Goal: Task Accomplishment & Management: Use online tool/utility

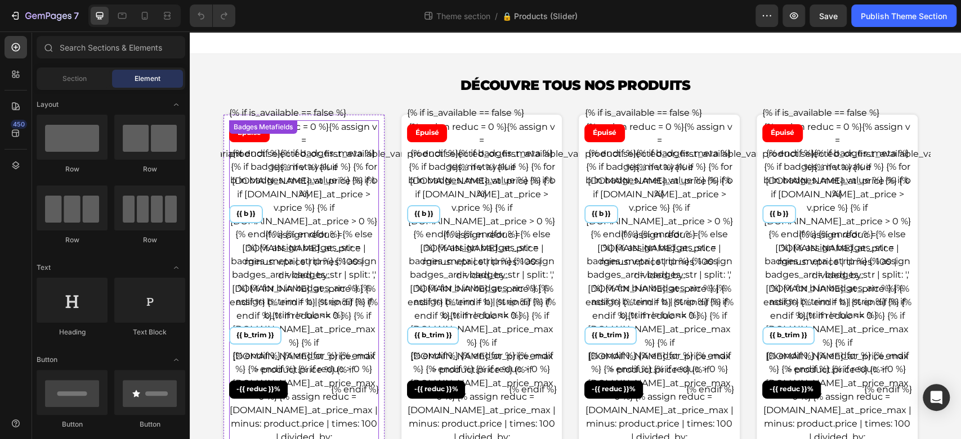
click at [294, 160] on div "{% if is_available == false %} Épuisé {% endif %} {% if badges_meta %} {% if ba…" at bounding box center [304, 252] width 150 height 293
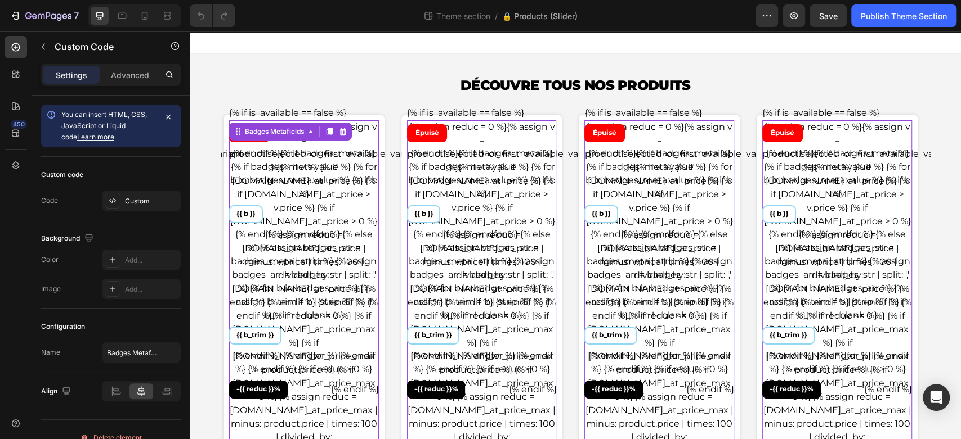
click at [294, 160] on div "{% if is_available == false %} Épuisé {% endif %} {% if badges_meta %} {% if ba…" at bounding box center [304, 252] width 150 height 293
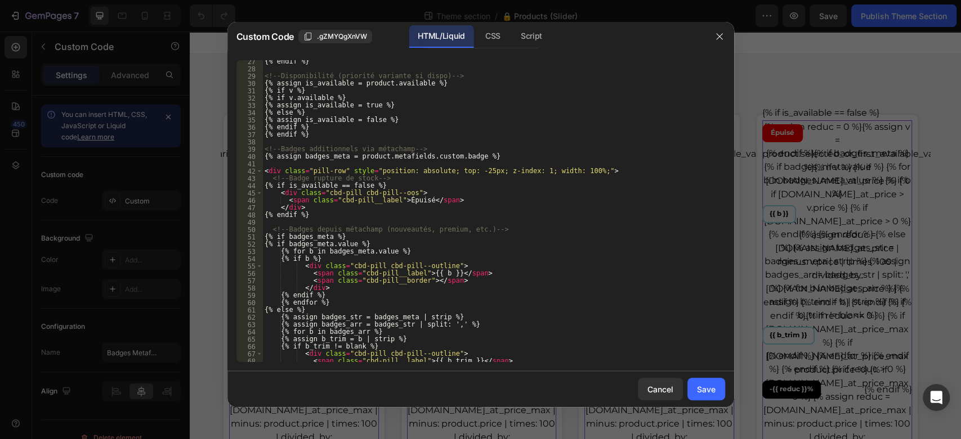
scroll to position [124, 0]
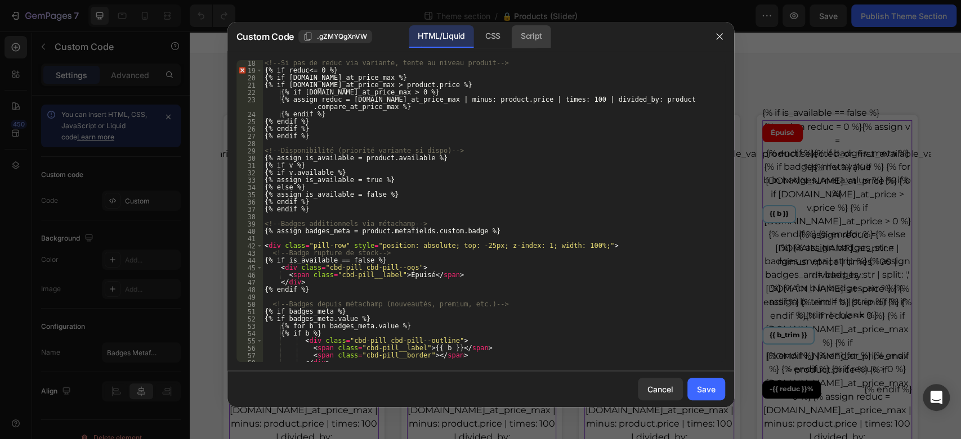
click at [528, 36] on div "Script" at bounding box center [530, 36] width 39 height 23
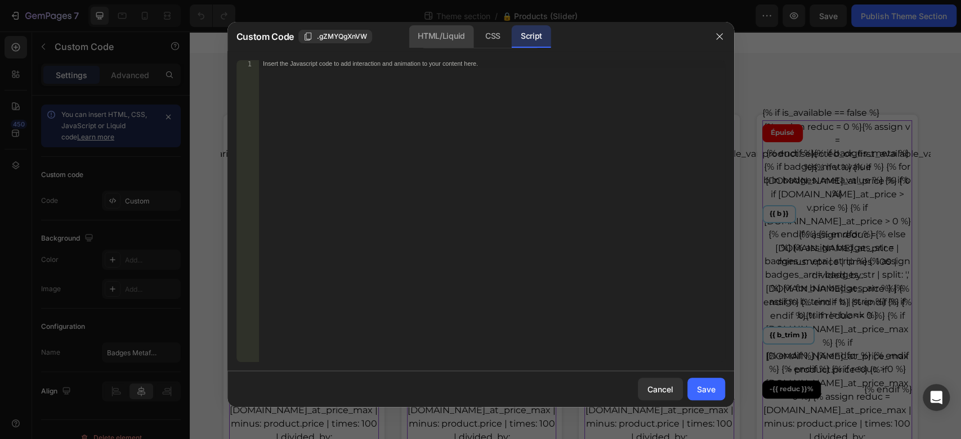
click at [463, 40] on div "HTML/Liquid" at bounding box center [441, 36] width 65 height 23
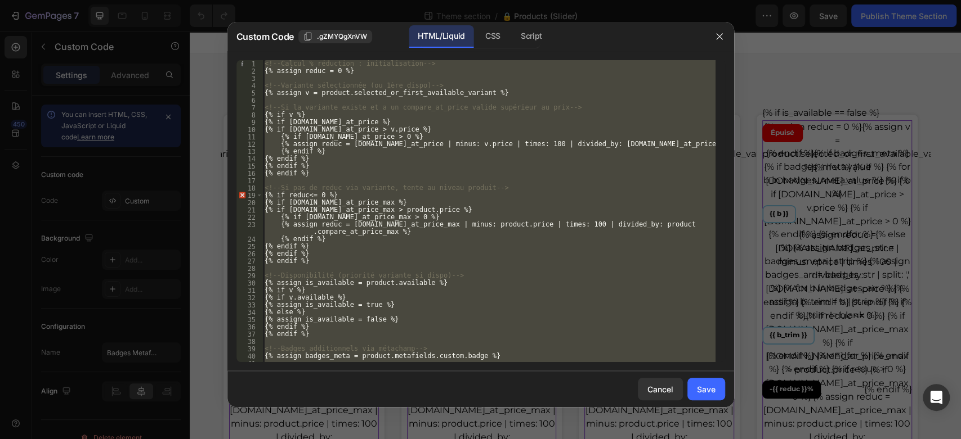
click at [451, 110] on div "<!-- Calcul % réduction : initialisation --> {% assign reduc = 0 %} <!-- Varian…" at bounding box center [488, 211] width 453 height 302
type textarea "<!-- Si la variante existe et a un compare_at_price valide supérieur au prix -->"
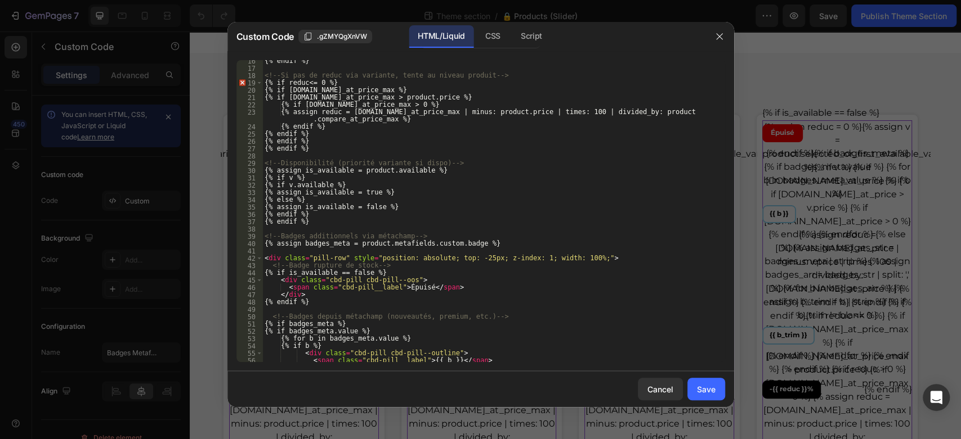
scroll to position [150, 0]
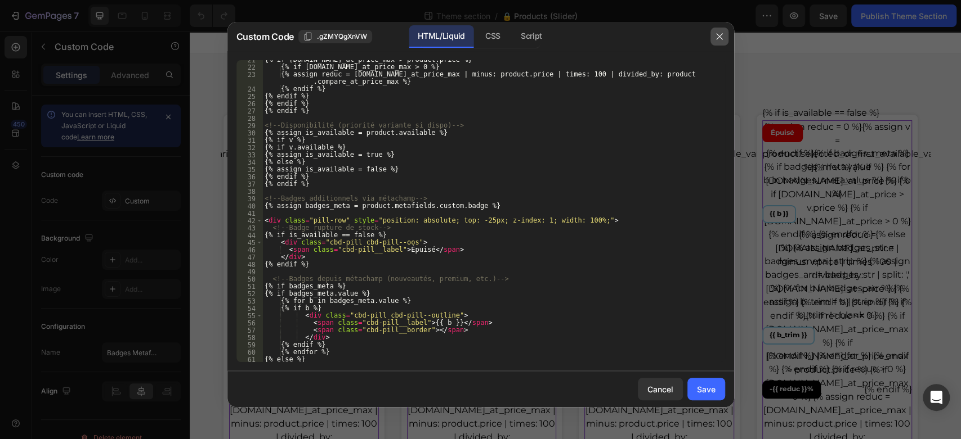
click at [720, 34] on icon "button" at bounding box center [719, 36] width 9 height 9
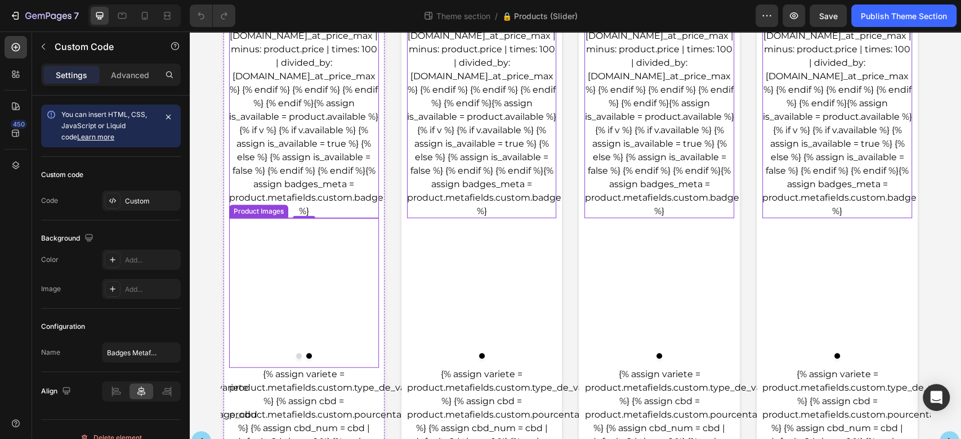
scroll to position [625, 0]
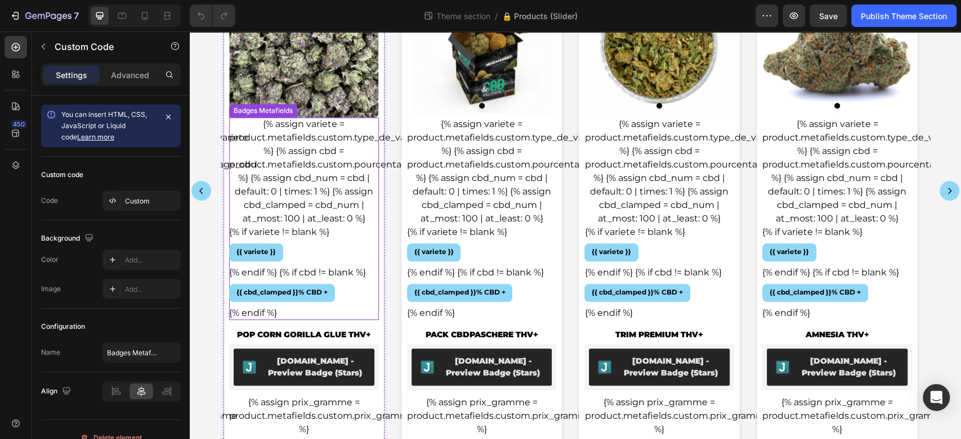
click at [313, 149] on div "{% assign variete = product.metafields.custom.type_de_variete %} {% assign cbd …" at bounding box center [304, 219] width 150 height 203
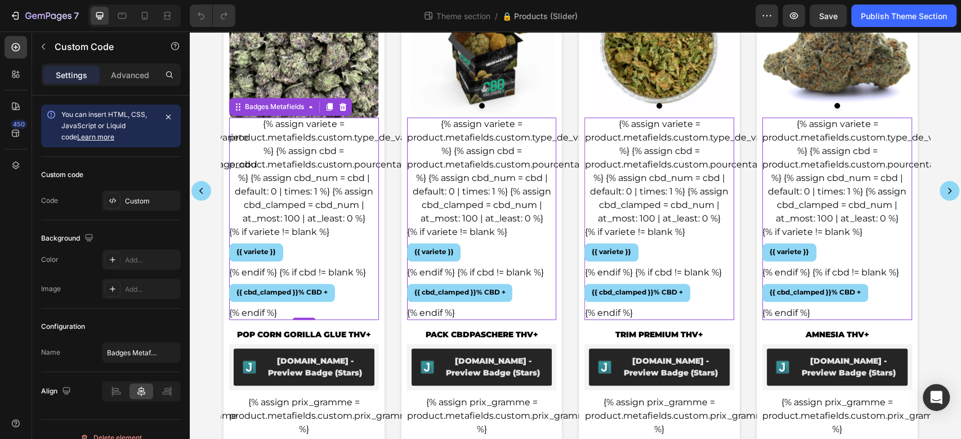
click at [313, 149] on div "{% assign variete = product.metafields.custom.type_de_variete %} {% assign cbd …" at bounding box center [304, 219] width 150 height 203
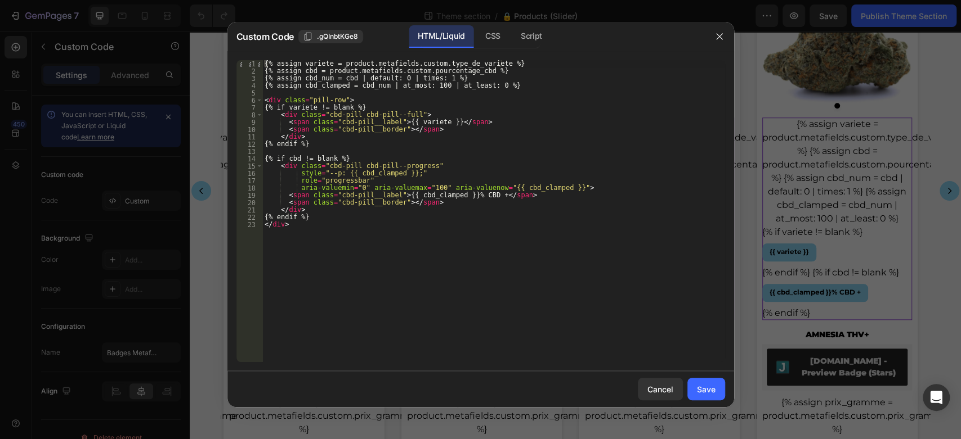
click at [475, 194] on div "{% assign variete = product.metafields.custom.type_de_variete %} {% assign cbd …" at bounding box center [493, 218] width 463 height 317
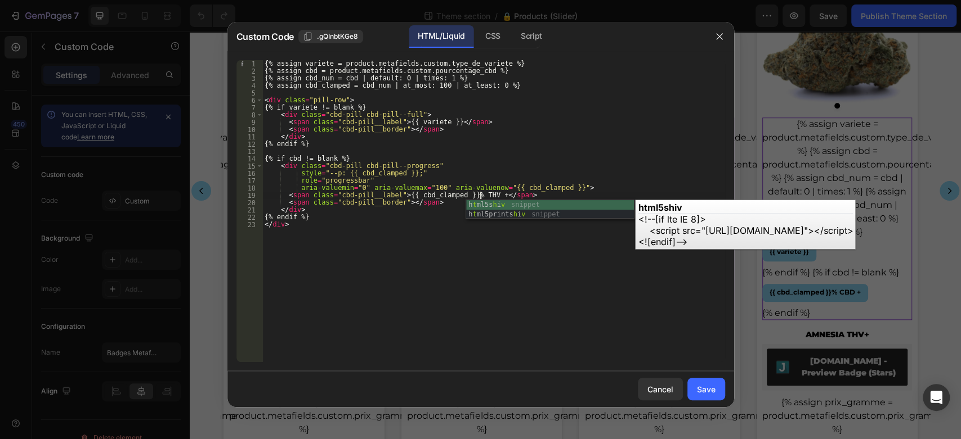
scroll to position [0, 18]
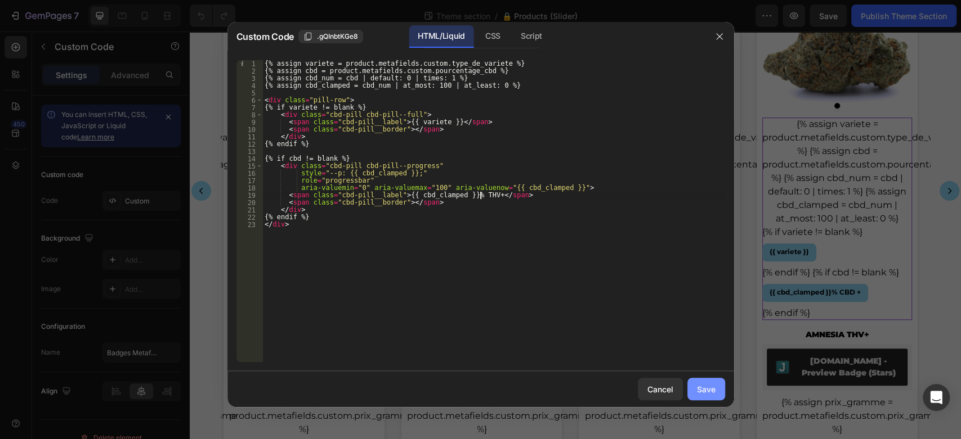
type textarea "<span class="cbd-pill__label">{{ cbd_clamped }}% THV+</span>"
click at [704, 387] on div "Save" at bounding box center [706, 390] width 19 height 12
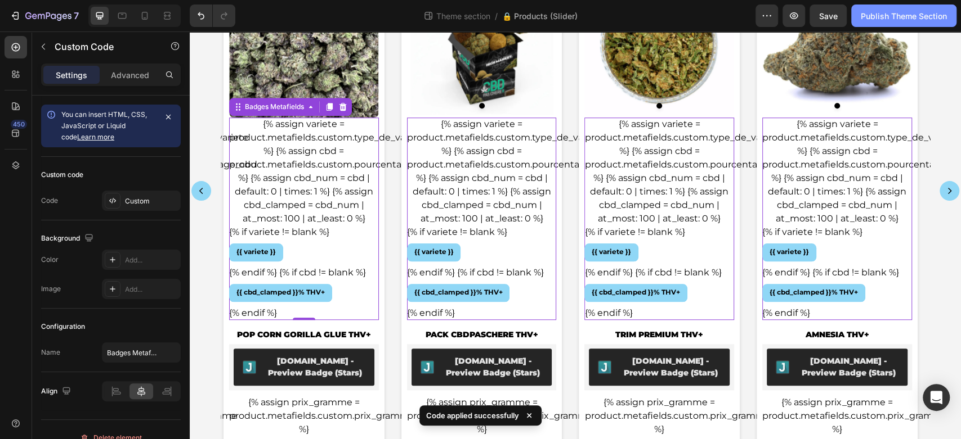
click at [878, 7] on button "Publish Theme Section" at bounding box center [903, 16] width 105 height 23
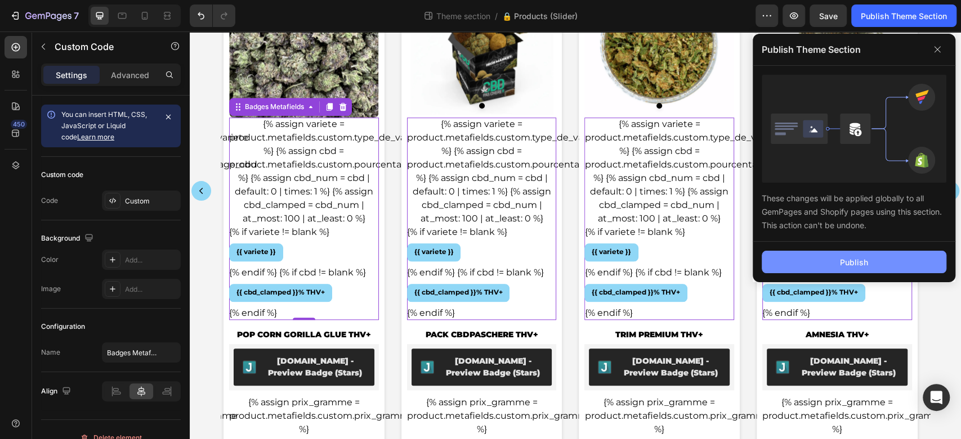
click at [822, 260] on button "Publish" at bounding box center [853, 262] width 185 height 23
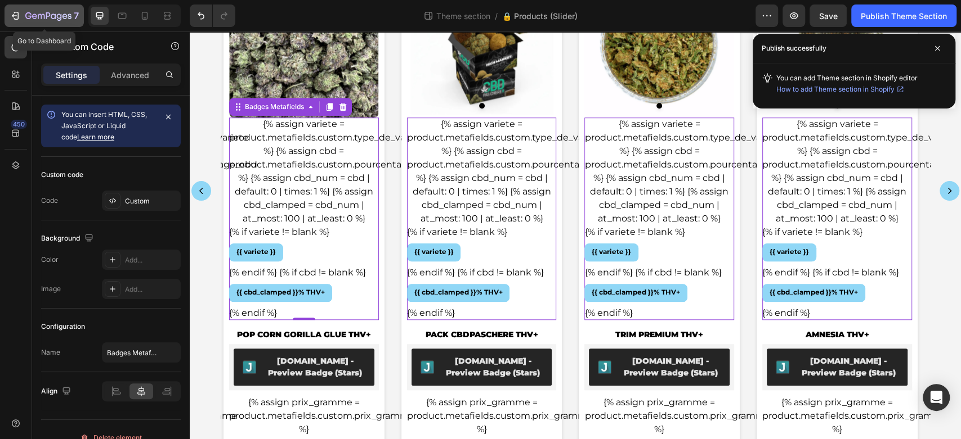
click at [64, 18] on icon "button" at bounding box center [64, 16] width 5 height 5
